Goal: Information Seeking & Learning: Find specific fact

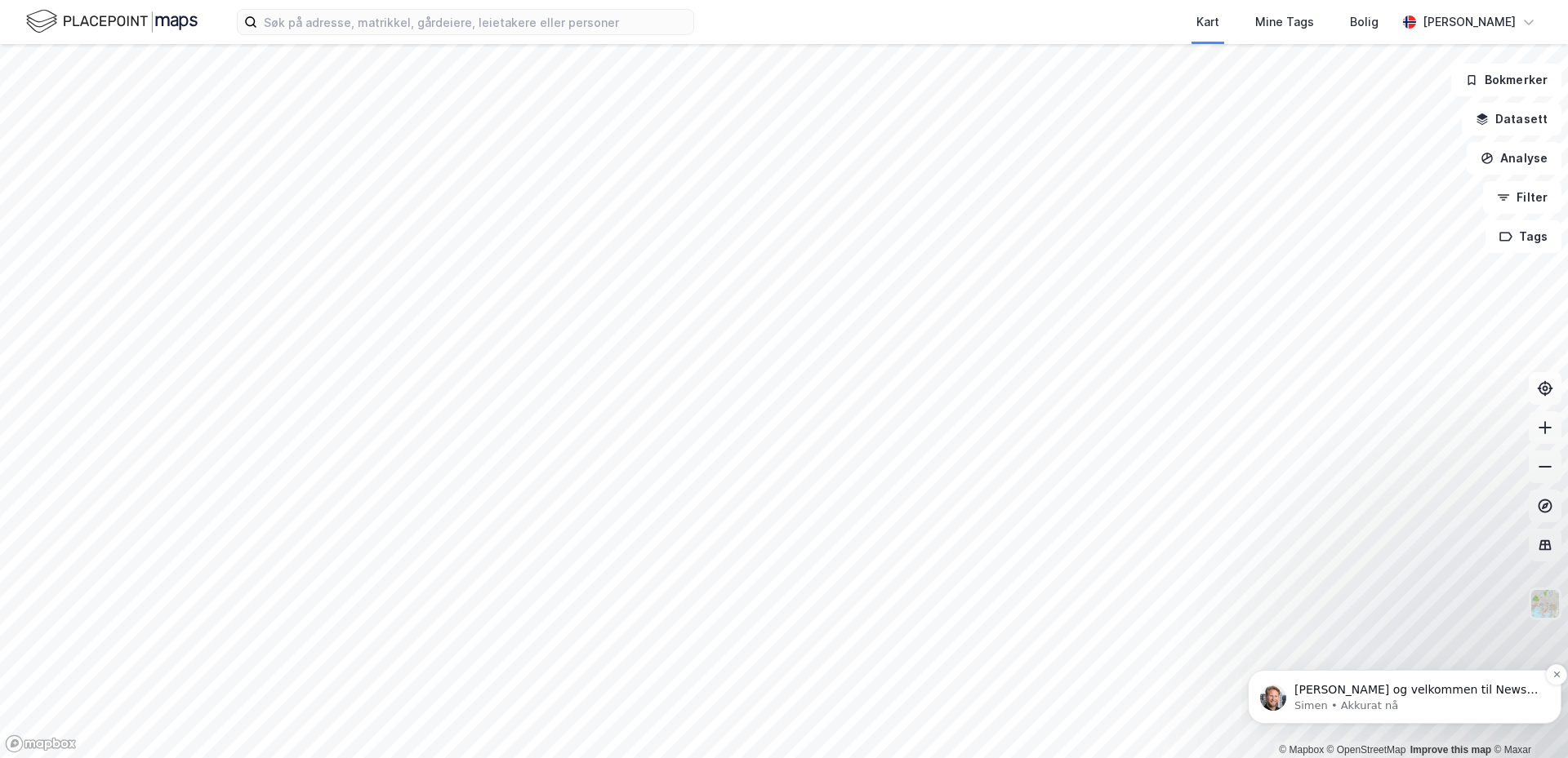
click at [1410, 693] on p "[PERSON_NAME] og velkommen til Newsec Maps, Siri Om det er du lurer på så er de…" at bounding box center [1417, 691] width 246 height 16
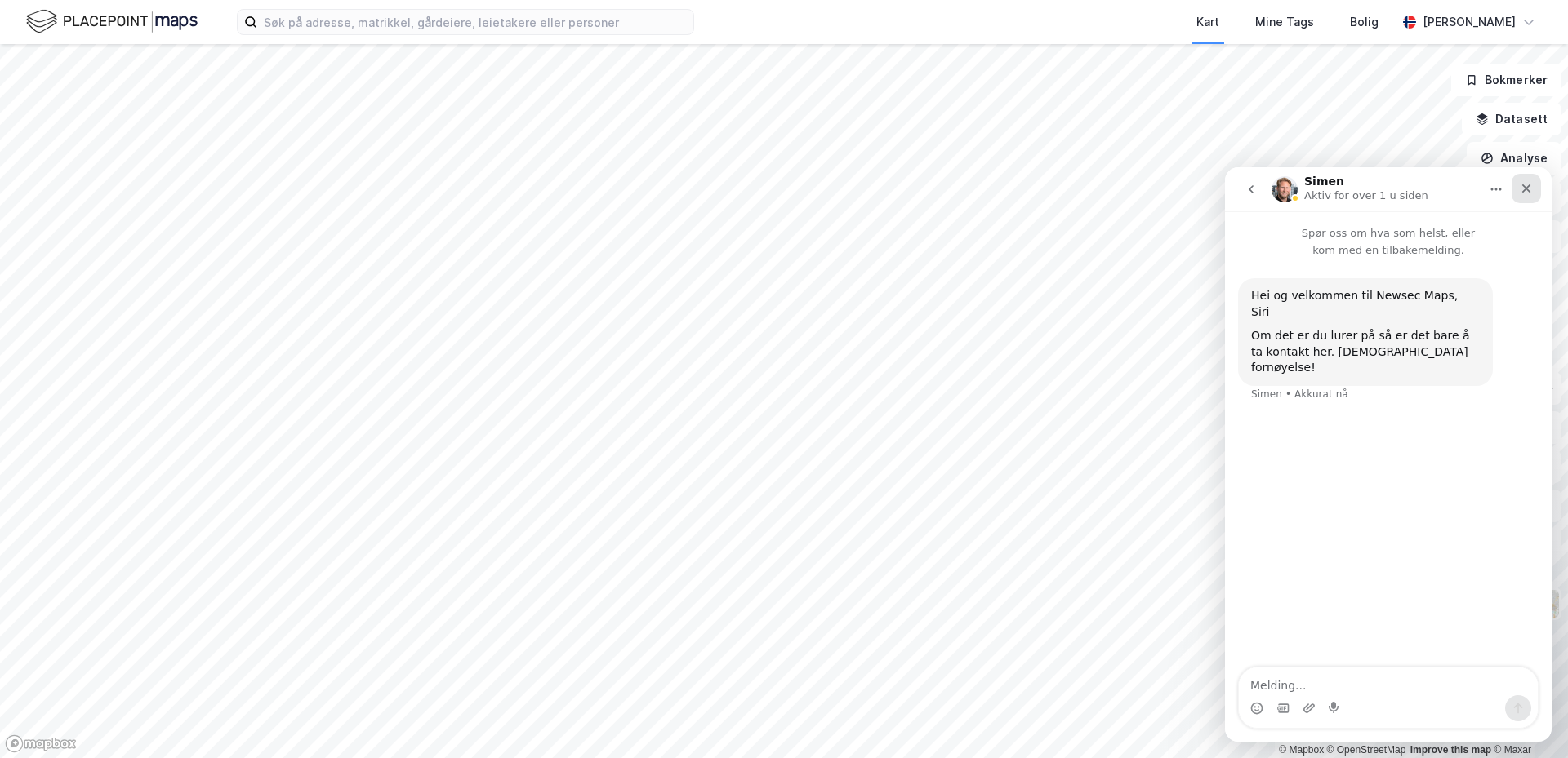
click at [1525, 187] on icon "Lukk" at bounding box center [1527, 189] width 9 height 9
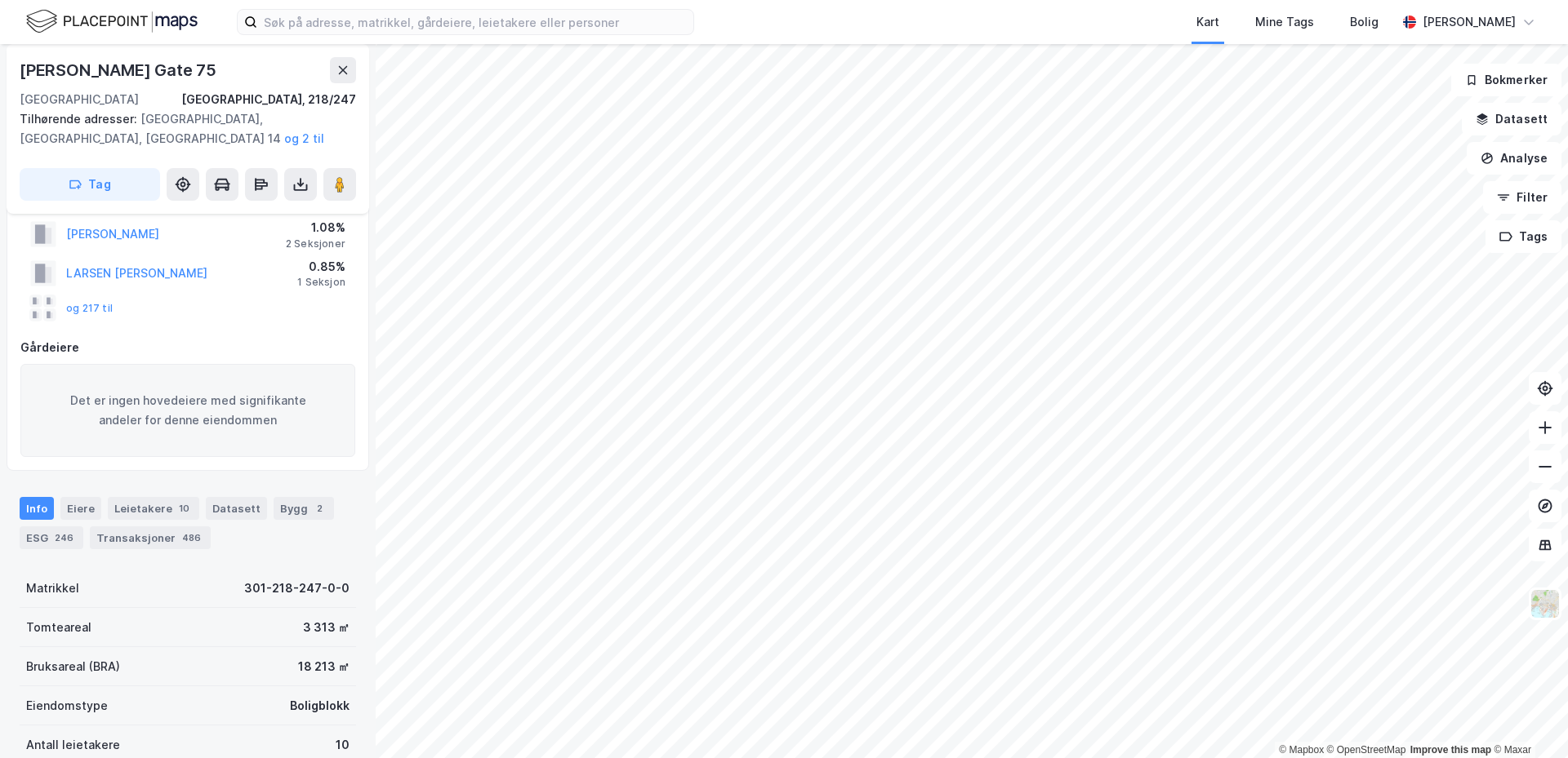
scroll to position [163, 0]
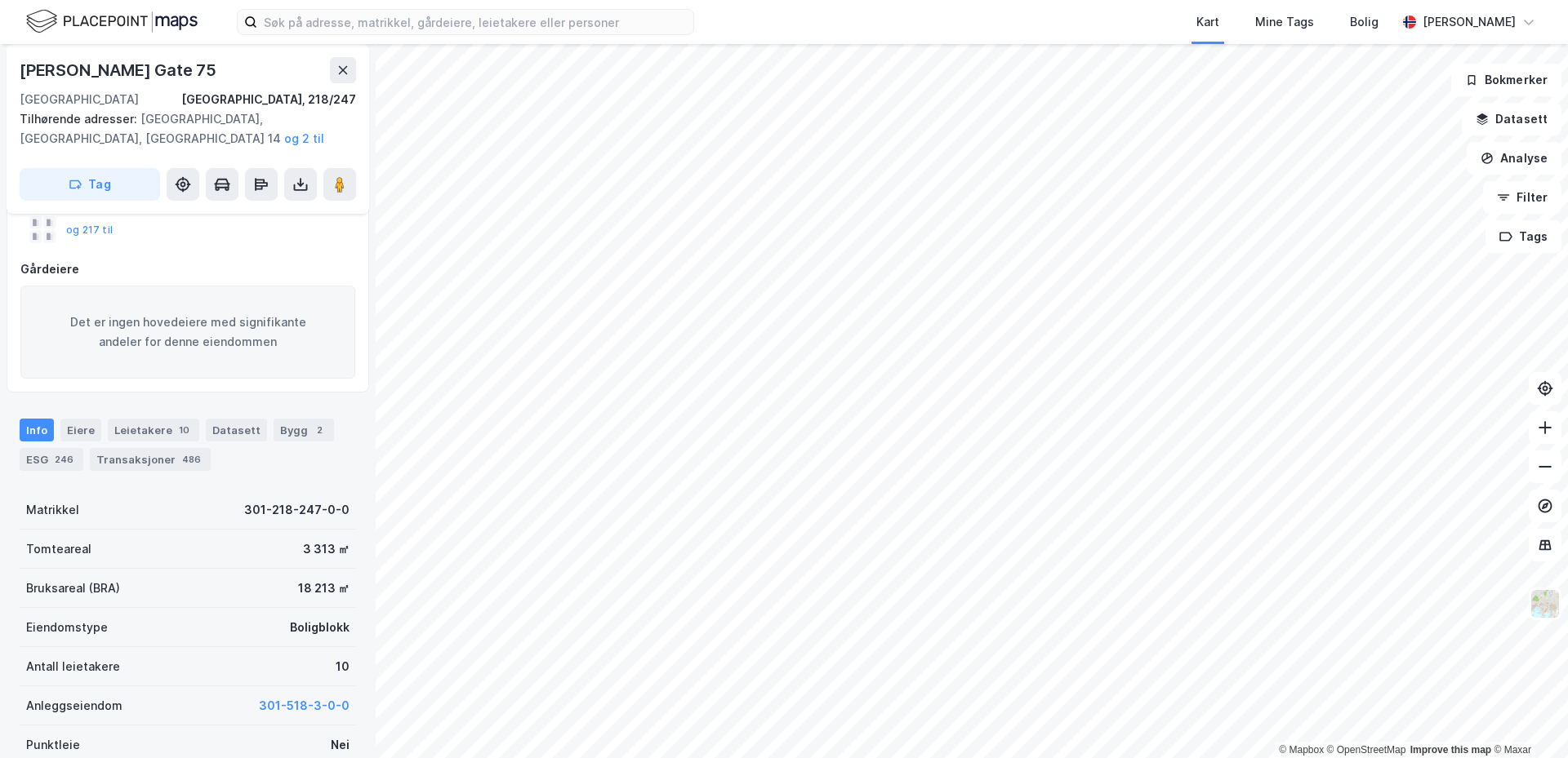
click at [67, 417] on div "Info [PERSON_NAME] 10 Datasett Bygg 2 ESG 246 Transaksjoner 486" at bounding box center [188, 438] width 376 height 79
click at [68, 423] on div "Eiere" at bounding box center [81, 430] width 41 height 23
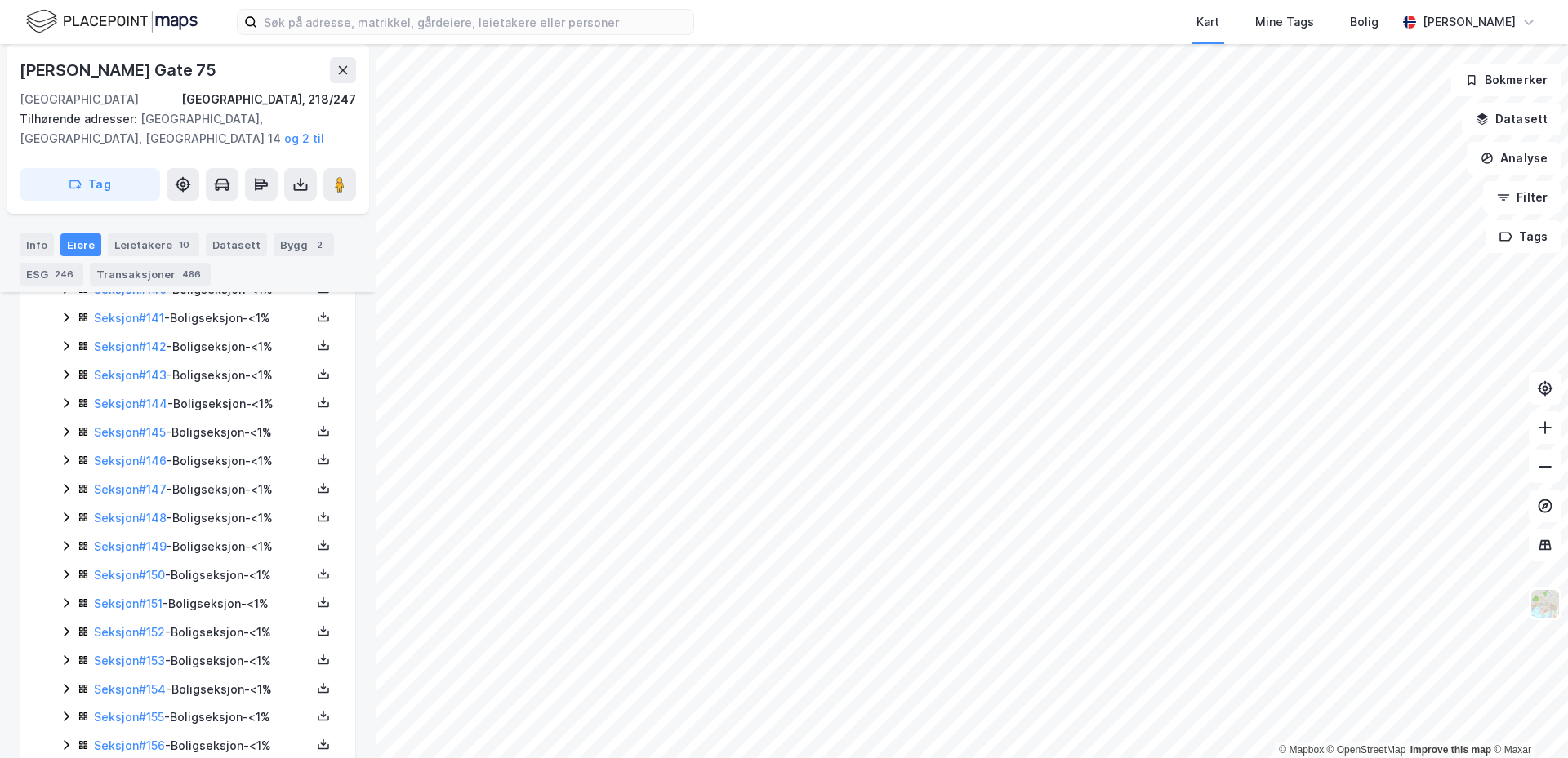
scroll to position [4684, 0]
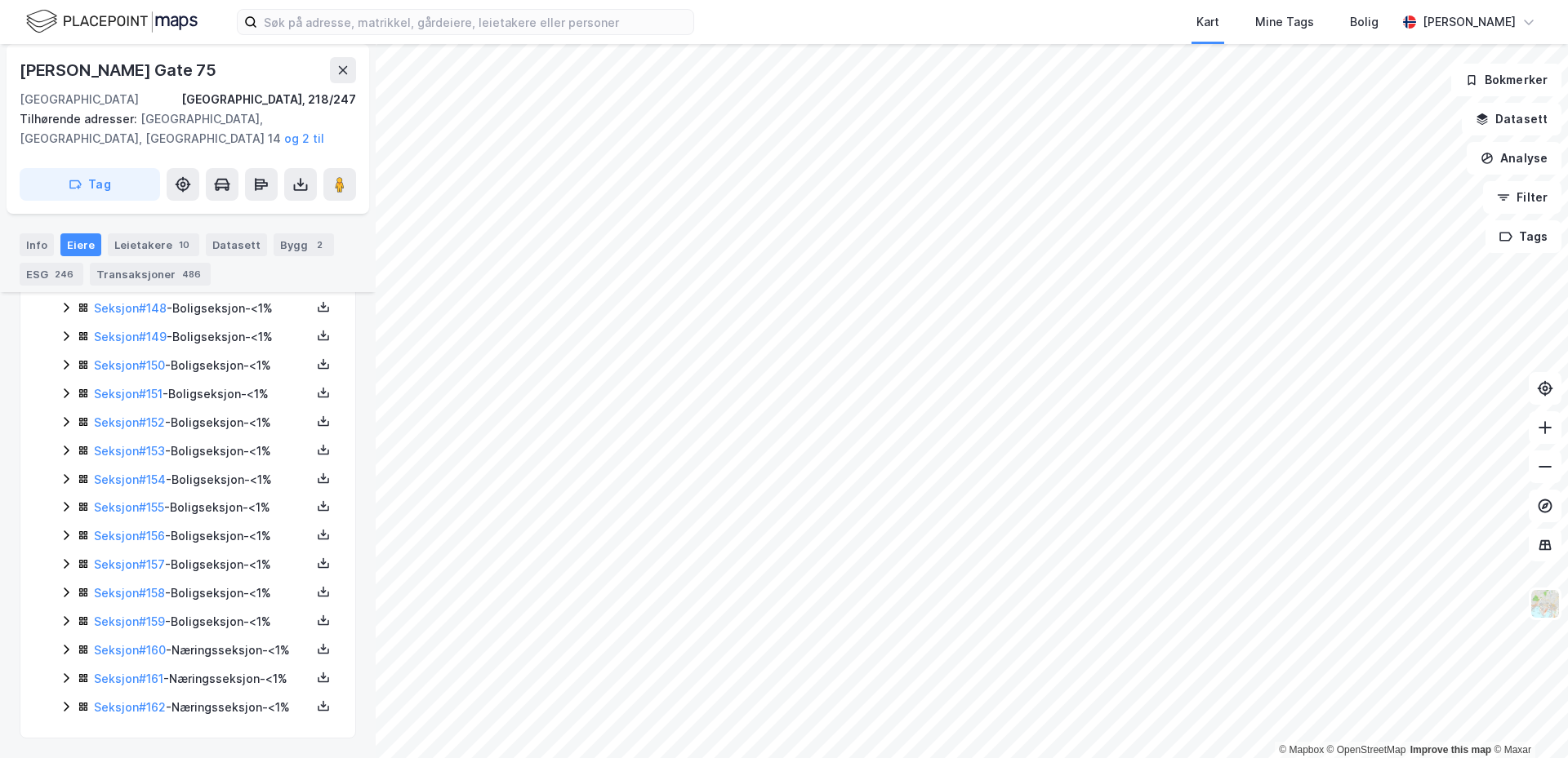
click at [198, 669] on div "Seksjon # 161 - Næringsseksjon - <1%" at bounding box center [202, 679] width 217 height 19
click at [129, 700] on link "Seksjon # 162" at bounding box center [129, 708] width 72 height 14
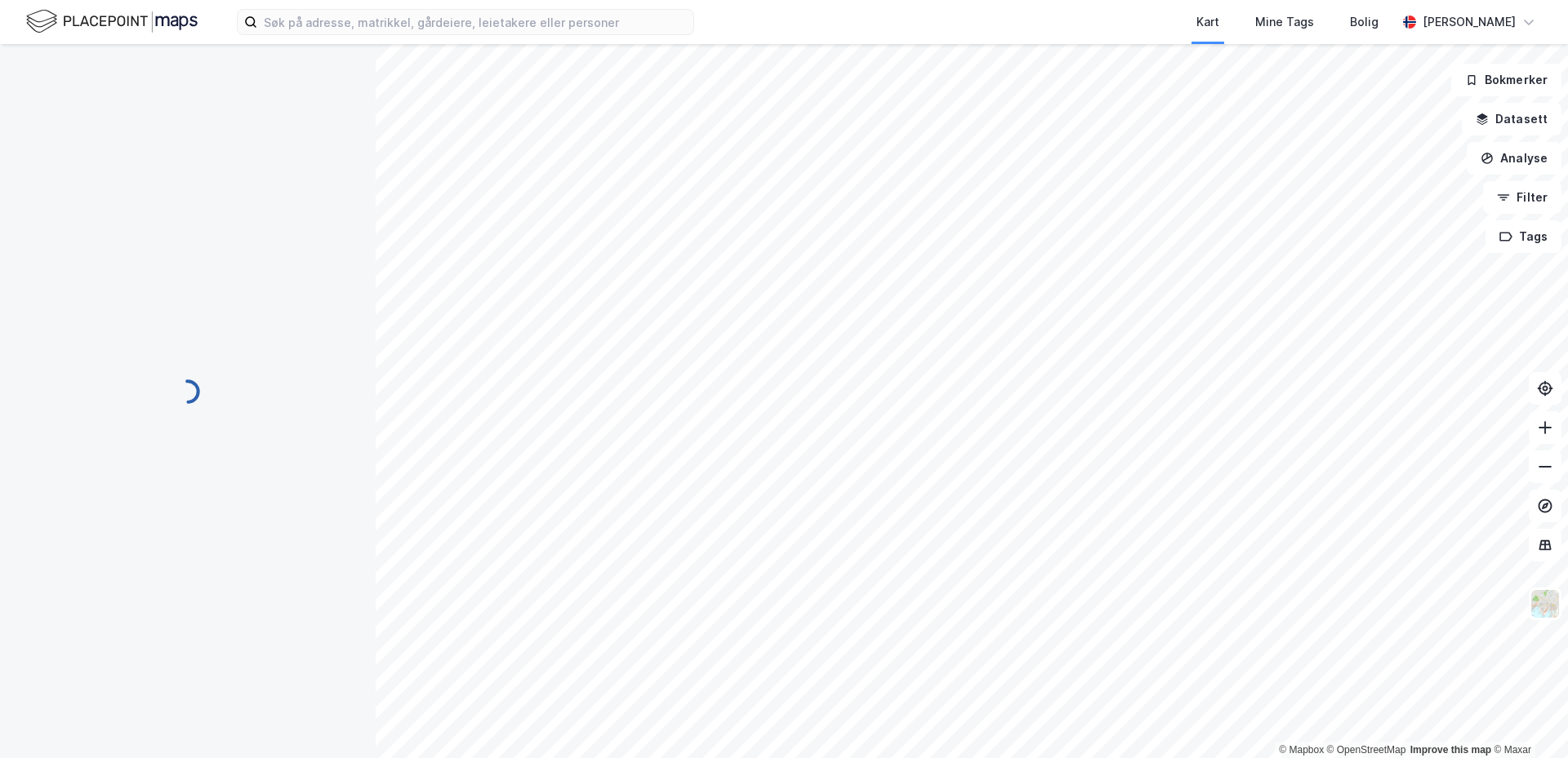
scroll to position [387, 0]
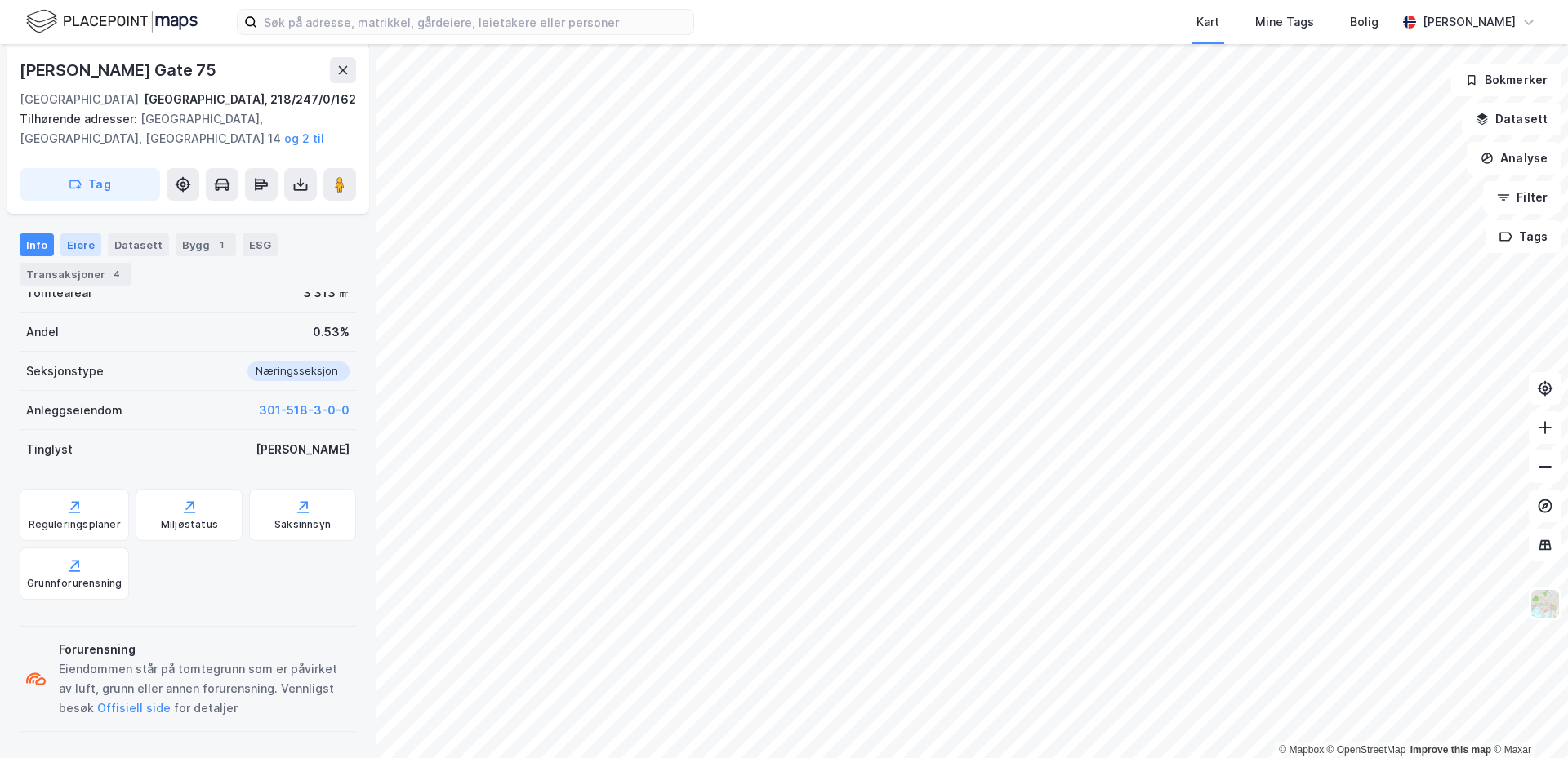
click at [75, 243] on div "Eiere" at bounding box center [81, 245] width 41 height 23
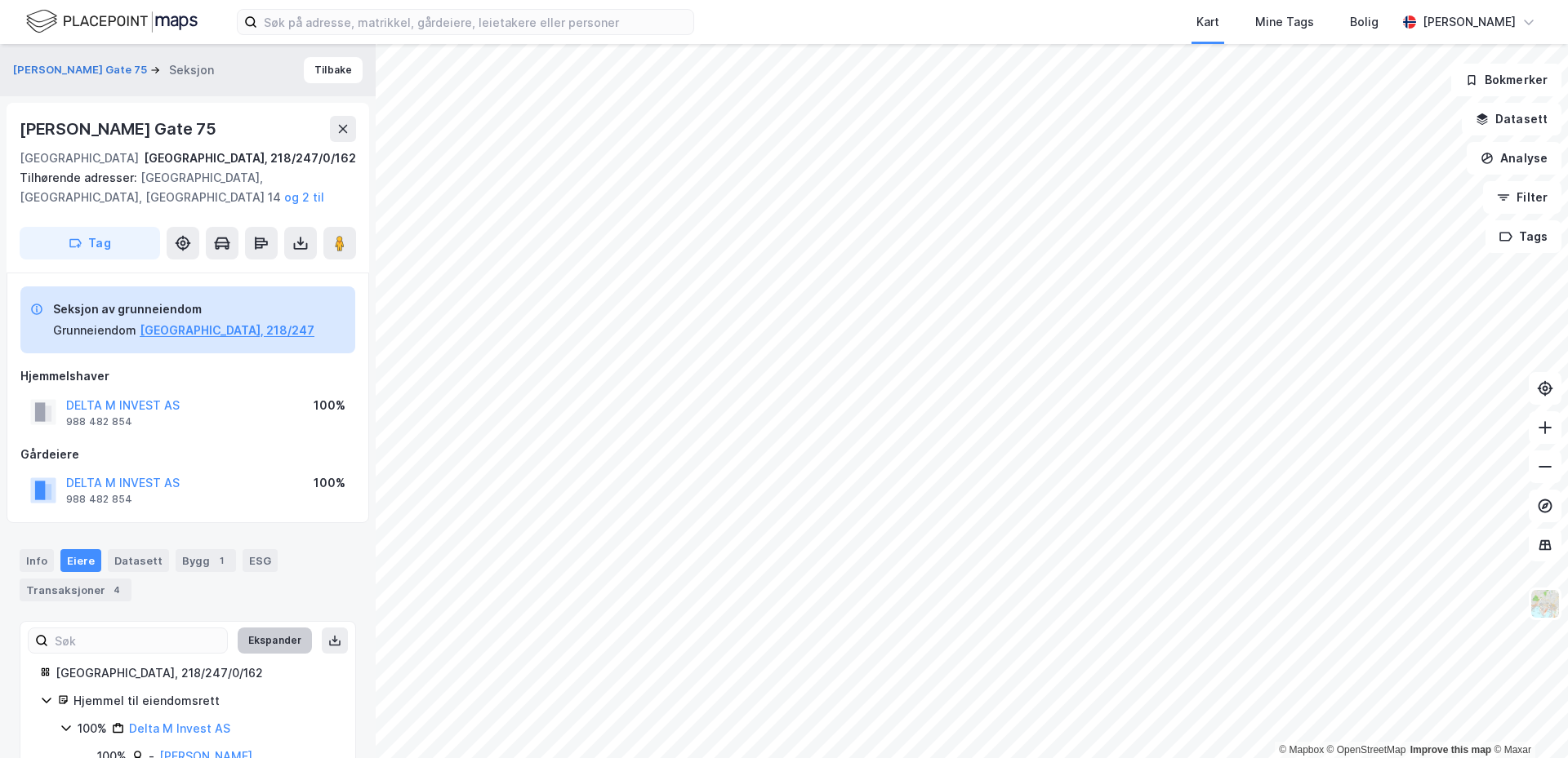
scroll to position [48, 0]
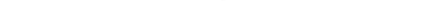
scroll to position [54, 0]
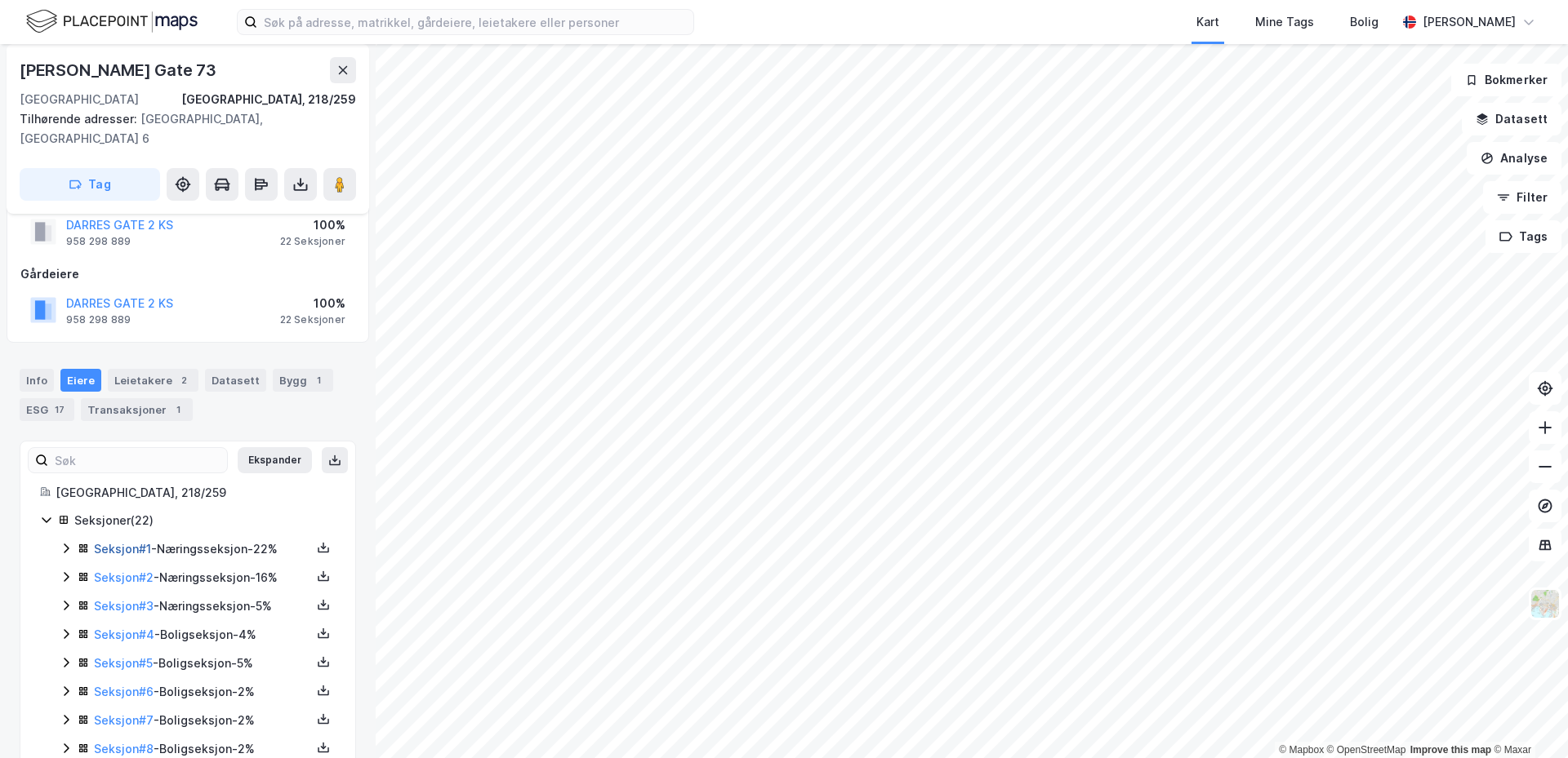
click at [110, 542] on link "Seksjon # 1" at bounding box center [122, 549] width 58 height 14
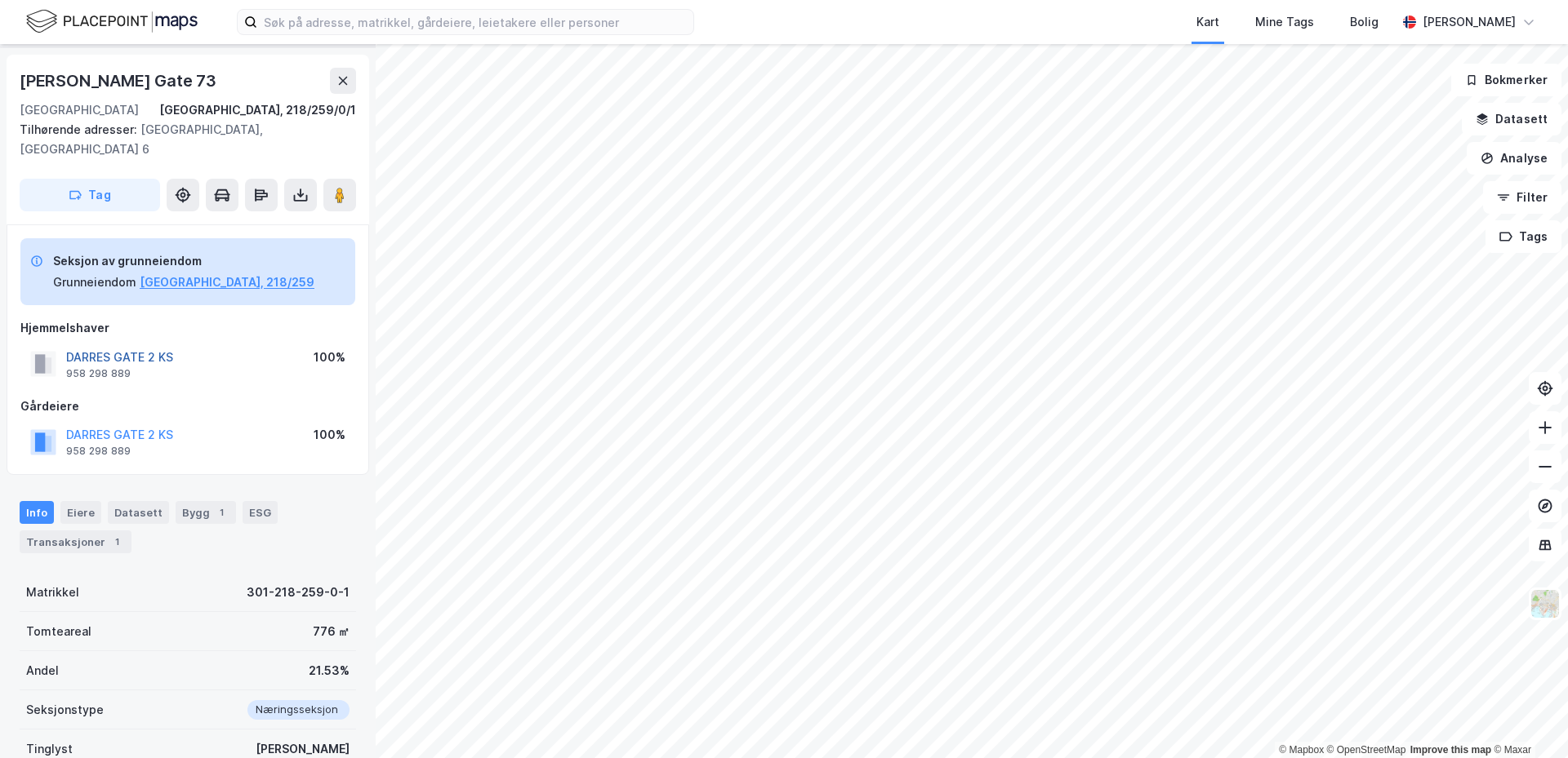
click at [0, 0] on button "DARRES GATE 2 KS" at bounding box center [0, 0] width 0 height 0
